Goal: Information Seeking & Learning: Learn about a topic

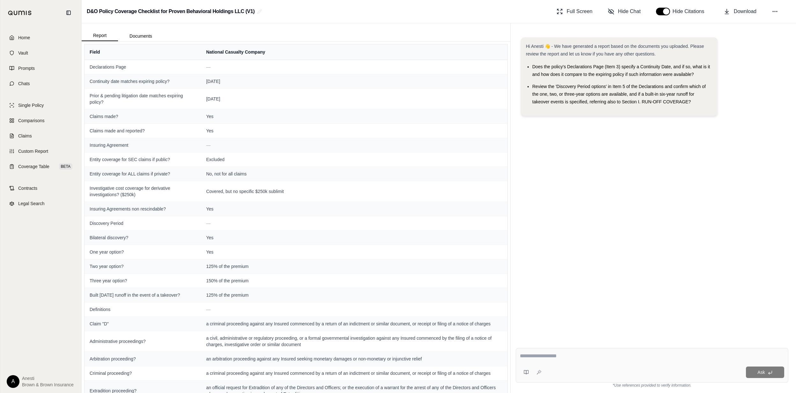
scroll to position [1295, 0]
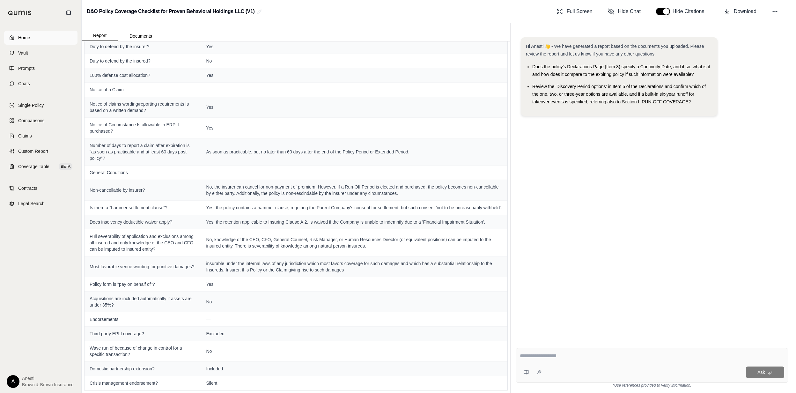
click at [38, 36] on link "Home" at bounding box center [40, 38] width 73 height 14
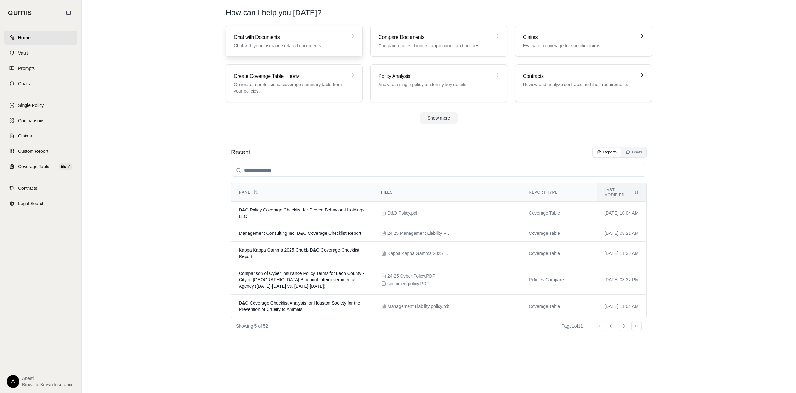
click at [281, 35] on h3 "Chat with Documents" at bounding box center [290, 37] width 112 height 8
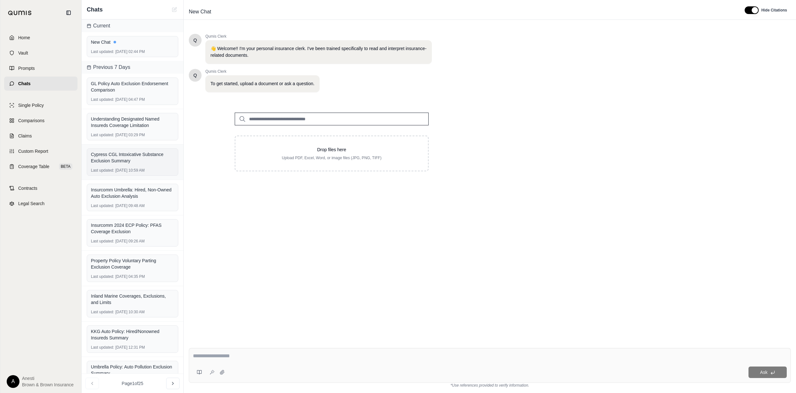
click at [135, 168] on div "Cypress CGL Intoxicative Substance Exclusion Summary Last updated: [DATE] 10:59…" at bounding box center [133, 161] width 92 height 27
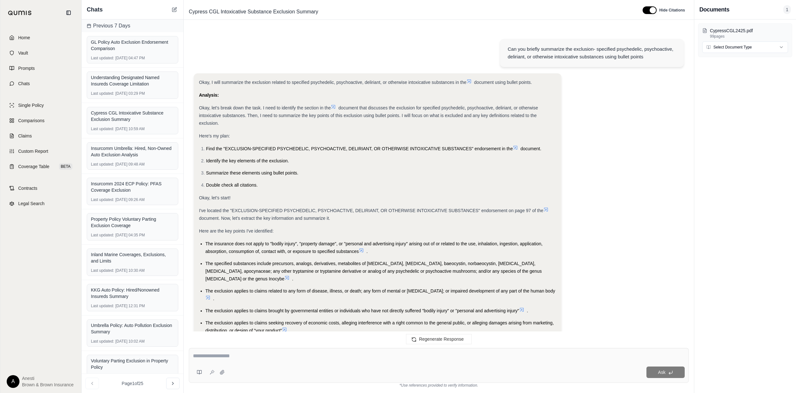
scroll to position [2887, 0]
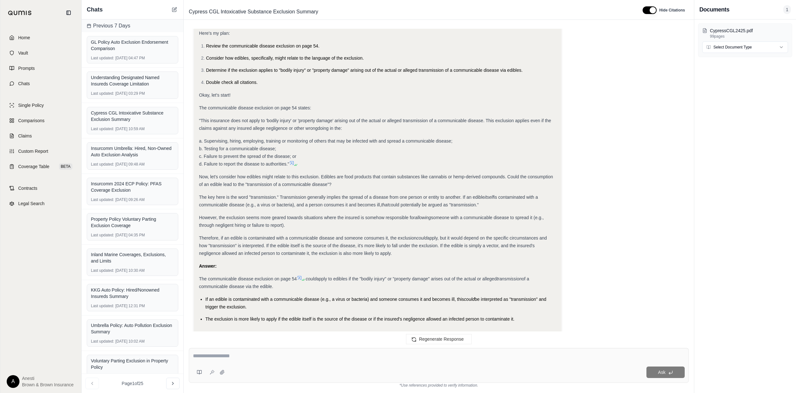
click at [259, 346] on div "Ask *Use references provided to verify information." at bounding box center [439, 368] width 510 height 50
click at [242, 363] on div "Ask" at bounding box center [439, 365] width 500 height 35
type textarea "**********"
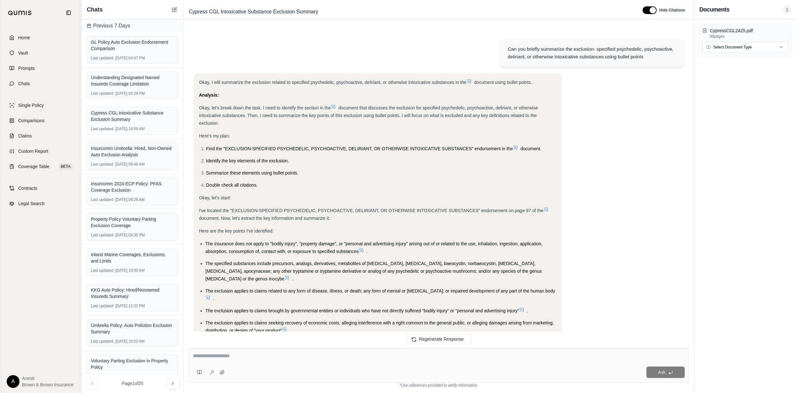
scroll to position [3295, 0]
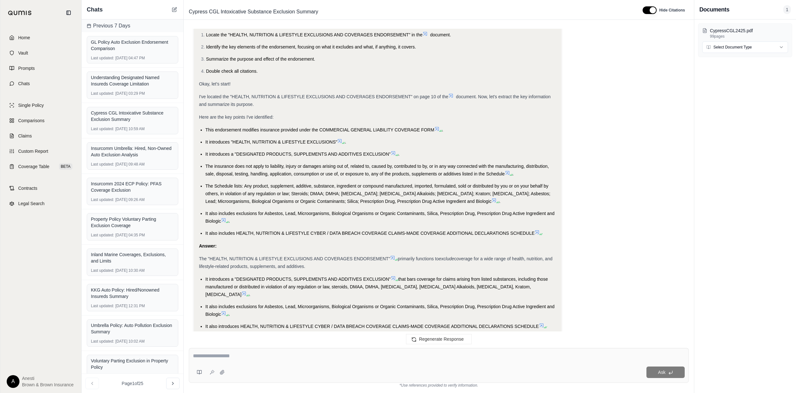
click at [246, 354] on textarea at bounding box center [439, 356] width 492 height 8
type textarea "**********"
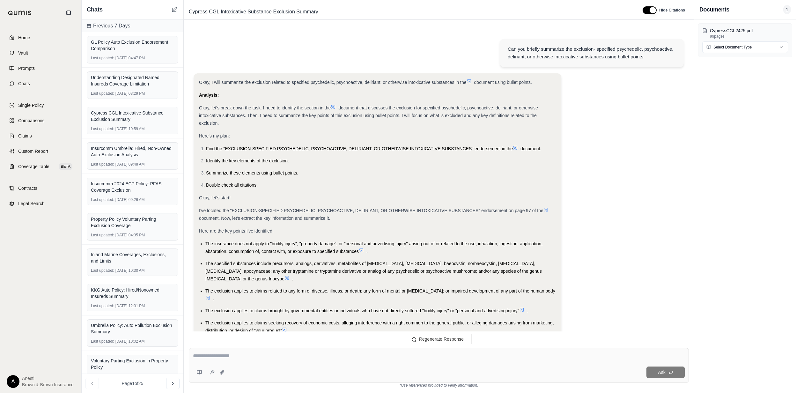
scroll to position [3693, 0]
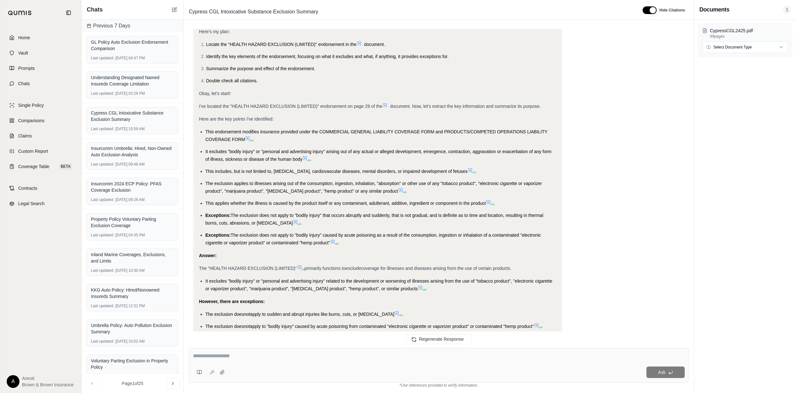
click at [229, 359] on textarea at bounding box center [439, 356] width 492 height 8
type textarea "**********"
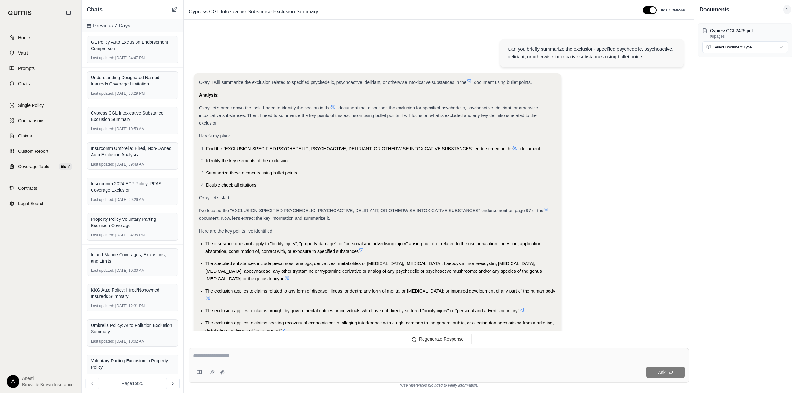
scroll to position [3786, 0]
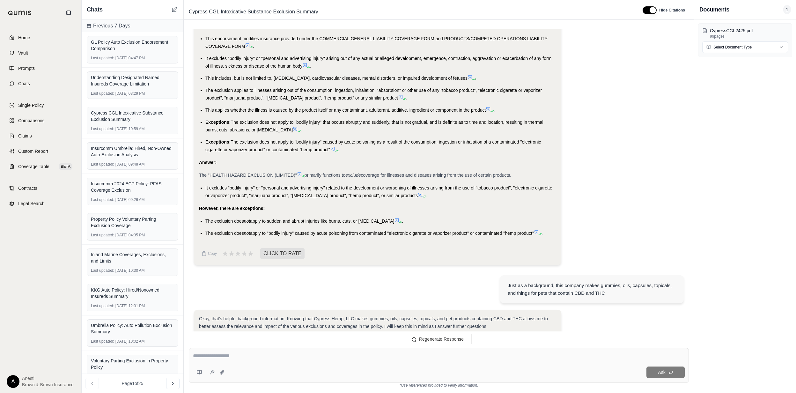
click at [204, 353] on textarea at bounding box center [439, 356] width 492 height 8
type textarea "**********"
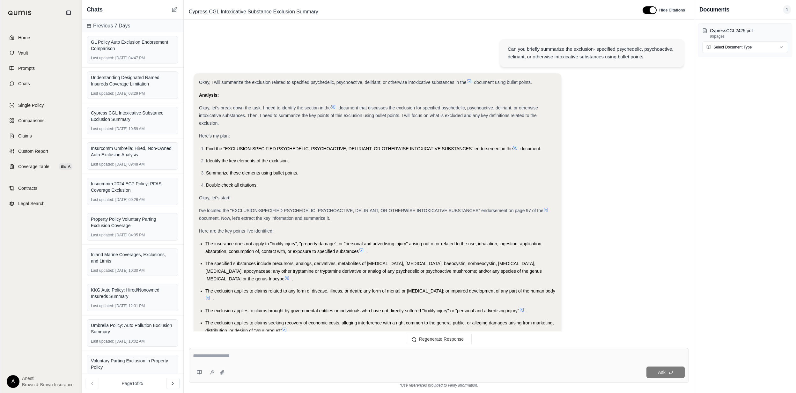
scroll to position [4360, 0]
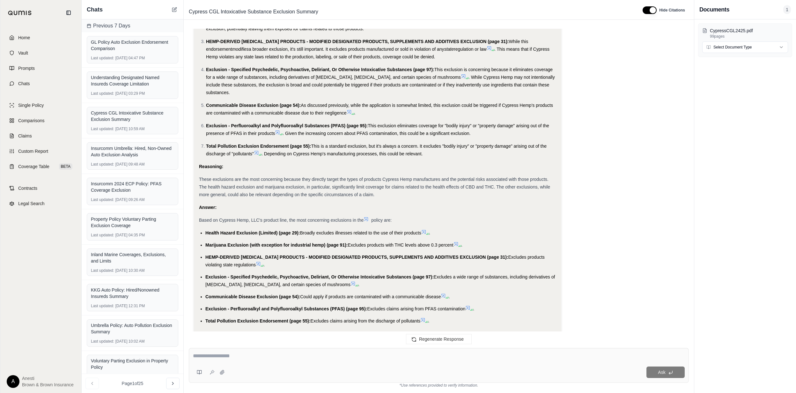
click at [426, 230] on icon at bounding box center [424, 232] width 4 height 4
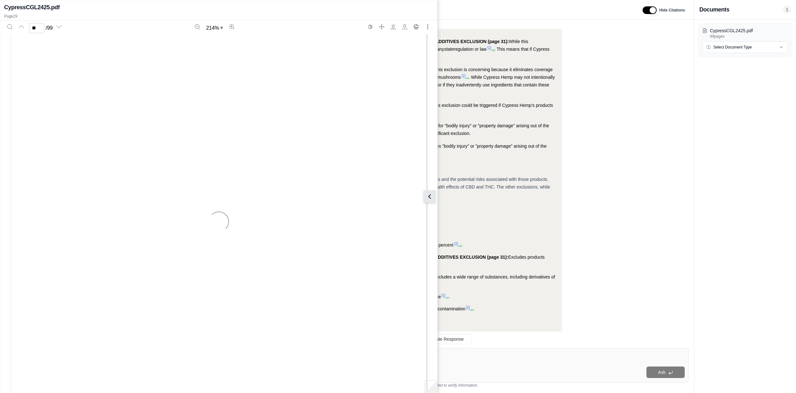
type input "**"
click at [435, 193] on button at bounding box center [429, 196] width 13 height 13
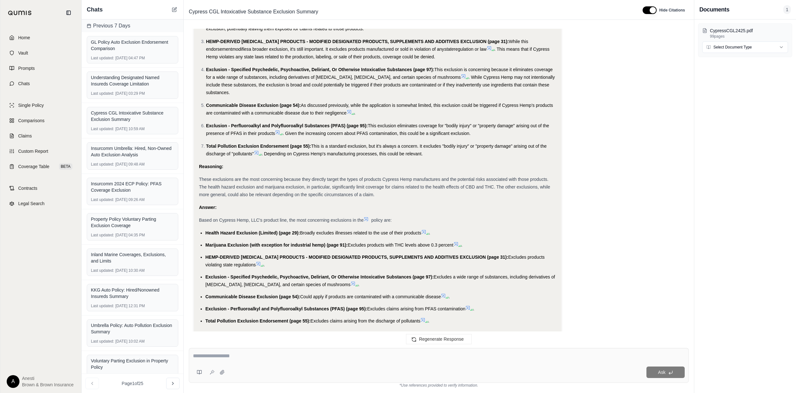
click at [252, 242] on span "Marijuana Exclusion (with exception for industrial hemp) (page 91):" at bounding box center [276, 244] width 143 height 5
click at [255, 241] on li "Marijuana Exclusion (with exception for industrial hemp) (page 91): Excludes pr…" at bounding box center [380, 245] width 351 height 8
drag, startPoint x: 255, startPoint y: 203, endPoint x: 258, endPoint y: 206, distance: 4.1
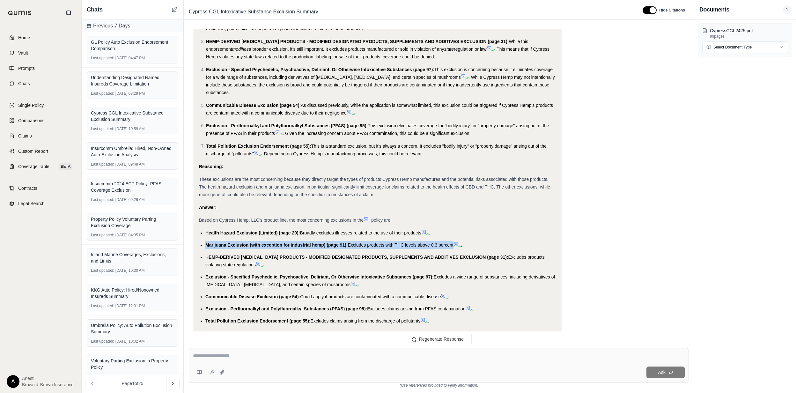
click at [258, 242] on span "Marijuana Exclusion (with exception for industrial hemp) (page 91):" at bounding box center [276, 244] width 143 height 5
click at [263, 364] on div "Ask" at bounding box center [439, 365] width 500 height 35
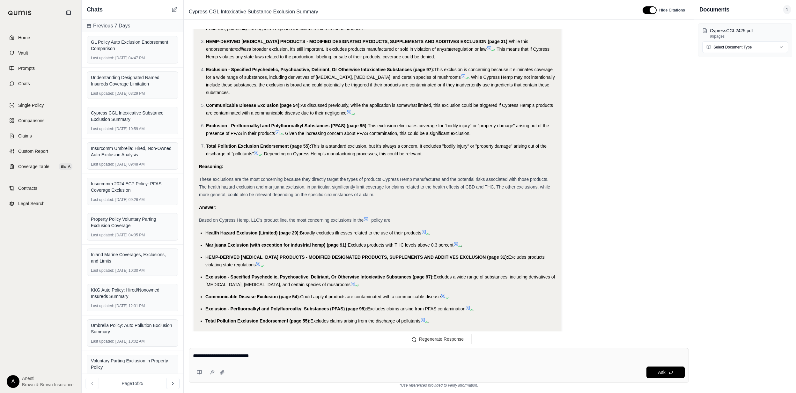
type textarea "**********"
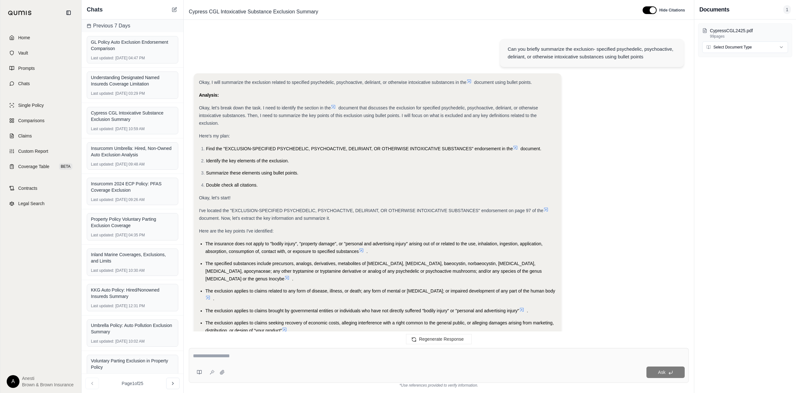
scroll to position [5524, 0]
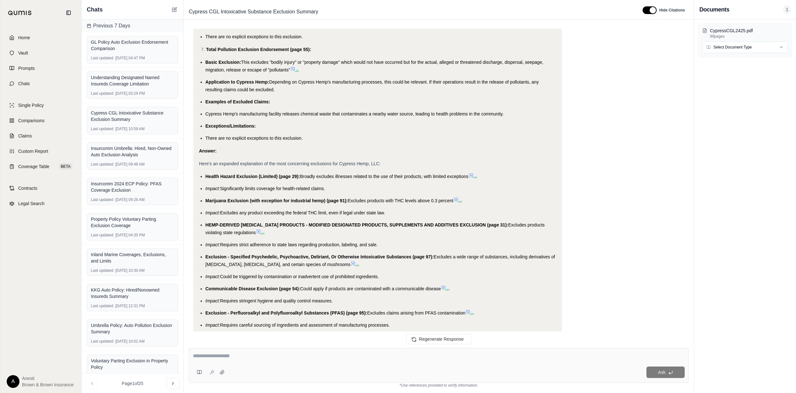
click at [384, 210] on span "Excludes any product exceeding the federal THC limit, even if legal under state…" at bounding box center [302, 212] width 165 height 5
drag, startPoint x: 384, startPoint y: 160, endPoint x: 357, endPoint y: 151, distance: 28.2
click at [358, 173] on ul "Health Hazard Exclusion (Limited) (page 29): Broadly excludes illnesses related…" at bounding box center [377, 263] width 357 height 181
drag, startPoint x: 349, startPoint y: 147, endPoint x: 454, endPoint y: 147, distance: 104.6
click at [454, 198] on span "Excludes products with THC levels above 0.3 percent" at bounding box center [401, 200] width 106 height 5
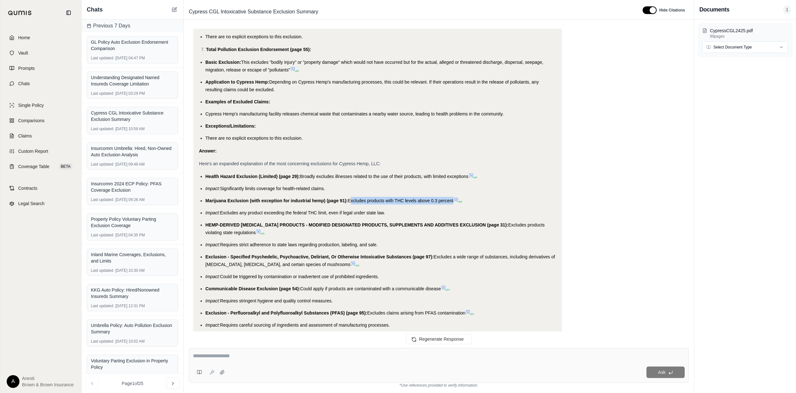
copy span "Excludes products with THC levels above 0.3 percen"
click at [329, 364] on div "Ask" at bounding box center [439, 365] width 500 height 35
type textarea "**********"
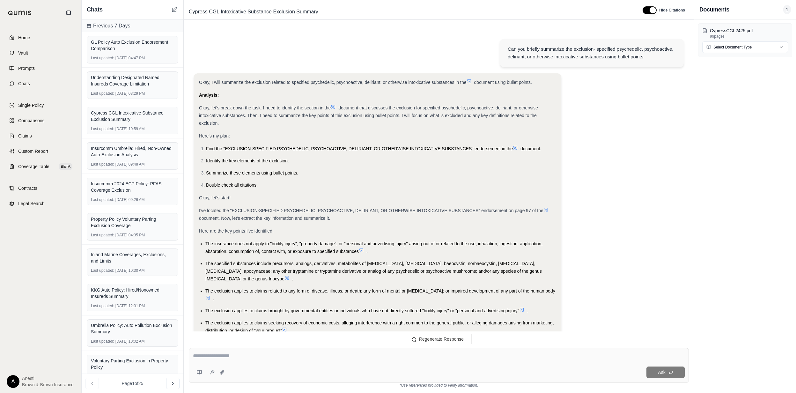
scroll to position [6102, 0]
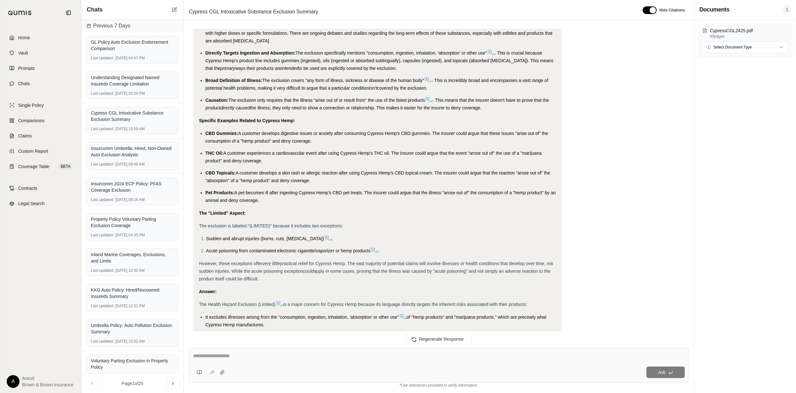
click at [291, 349] on div "Ask" at bounding box center [439, 365] width 500 height 35
type textarea "**********"
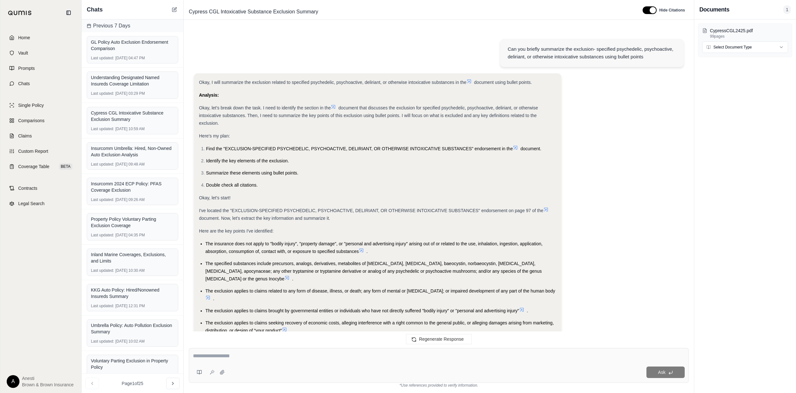
scroll to position [6997, 0]
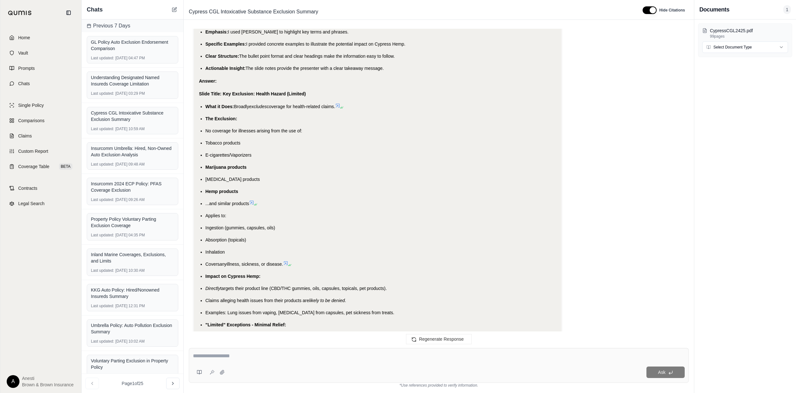
click at [228, 349] on div "Ask" at bounding box center [439, 365] width 500 height 35
click at [227, 352] on div "Ask" at bounding box center [439, 365] width 500 height 35
type textarea "**********"
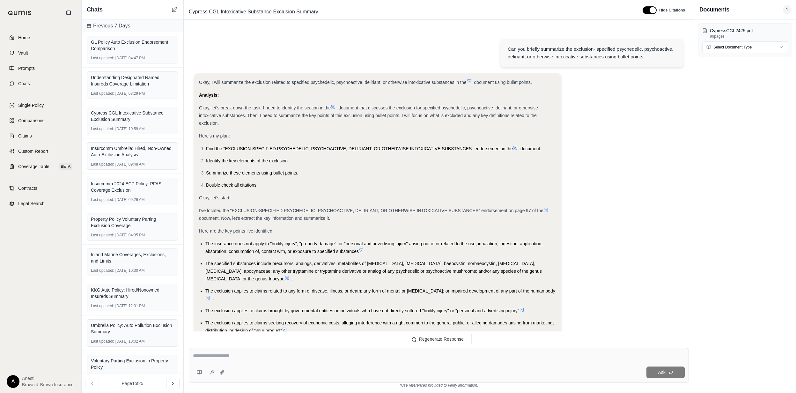
scroll to position [7417, 0]
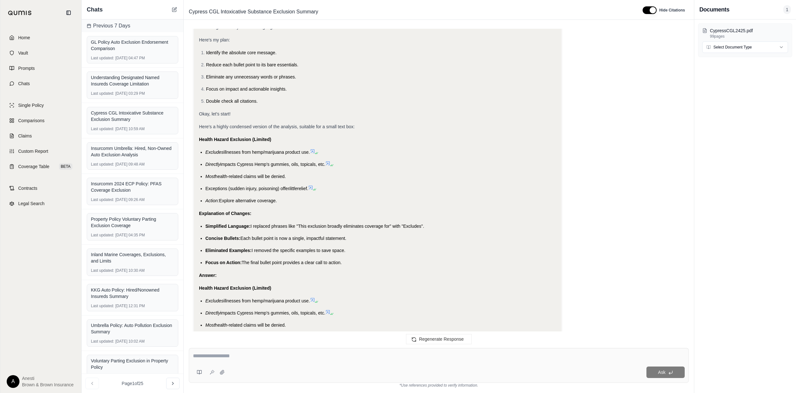
drag, startPoint x: 204, startPoint y: 244, endPoint x: 281, endPoint y: 294, distance: 91.0
click at [281, 297] on ul "Excludes illnesses from hemp/marijuana product use. Directly impacts Cypress He…" at bounding box center [377, 325] width 357 height 56
click at [240, 310] on span "impacts Cypress Hemp's gummies, oils, topicals, etc." at bounding box center [272, 312] width 105 height 5
drag, startPoint x: 206, startPoint y: 247, endPoint x: 310, endPoint y: 285, distance: 111.5
click at [310, 297] on ul "Excludes illnesses from hemp/marijuana product use. Directly impacts Cypress He…" at bounding box center [377, 325] width 357 height 56
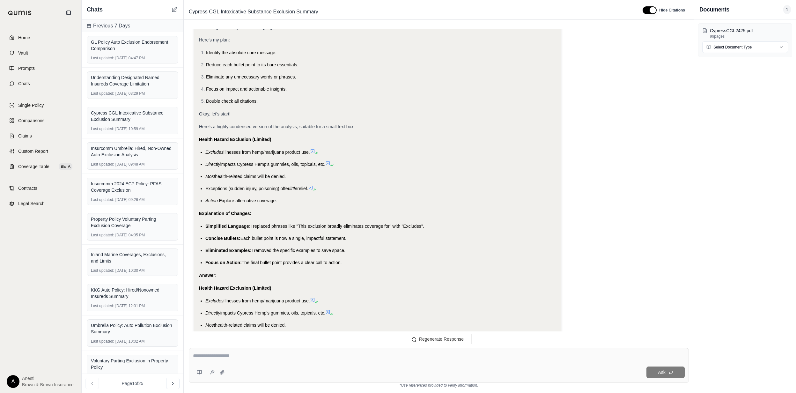
copy ul "Excludes illnesses from hemp/marijuana product use. Directly impacts Cypress He…"
click at [291, 357] on textarea at bounding box center [439, 356] width 492 height 8
type textarea "**********"
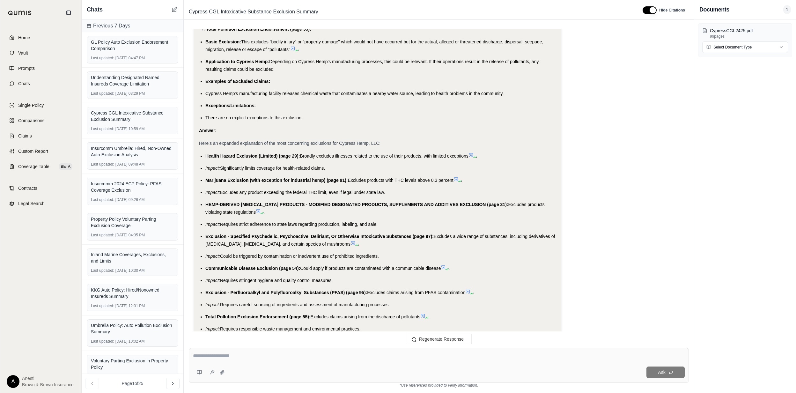
scroll to position [7842, 0]
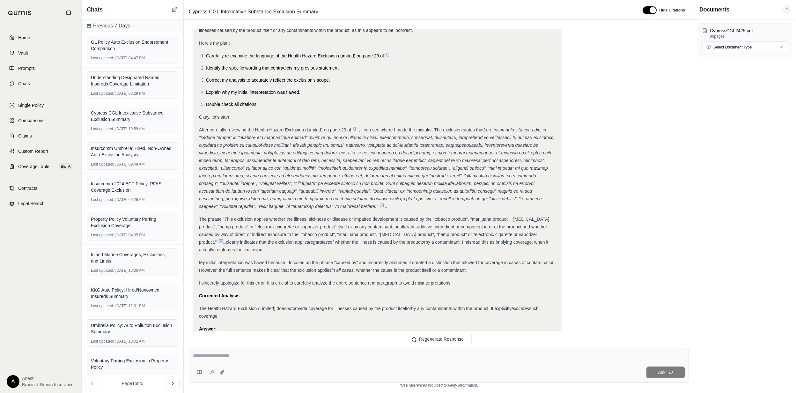
click at [347, 354] on textarea at bounding box center [439, 356] width 492 height 8
type textarea "**********"
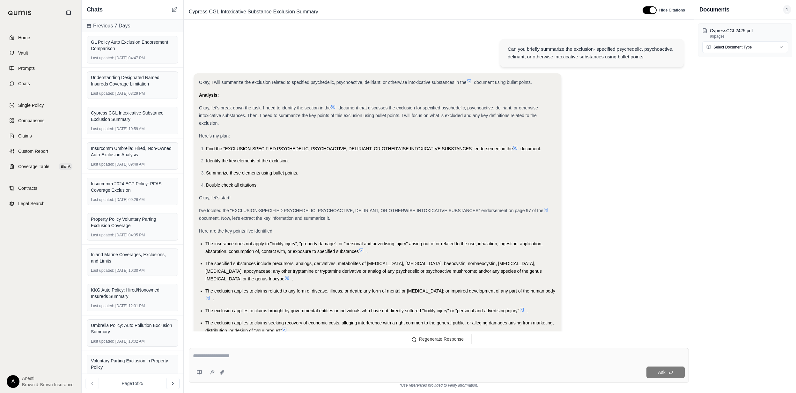
scroll to position [8287, 0]
